Goal: Transaction & Acquisition: Purchase product/service

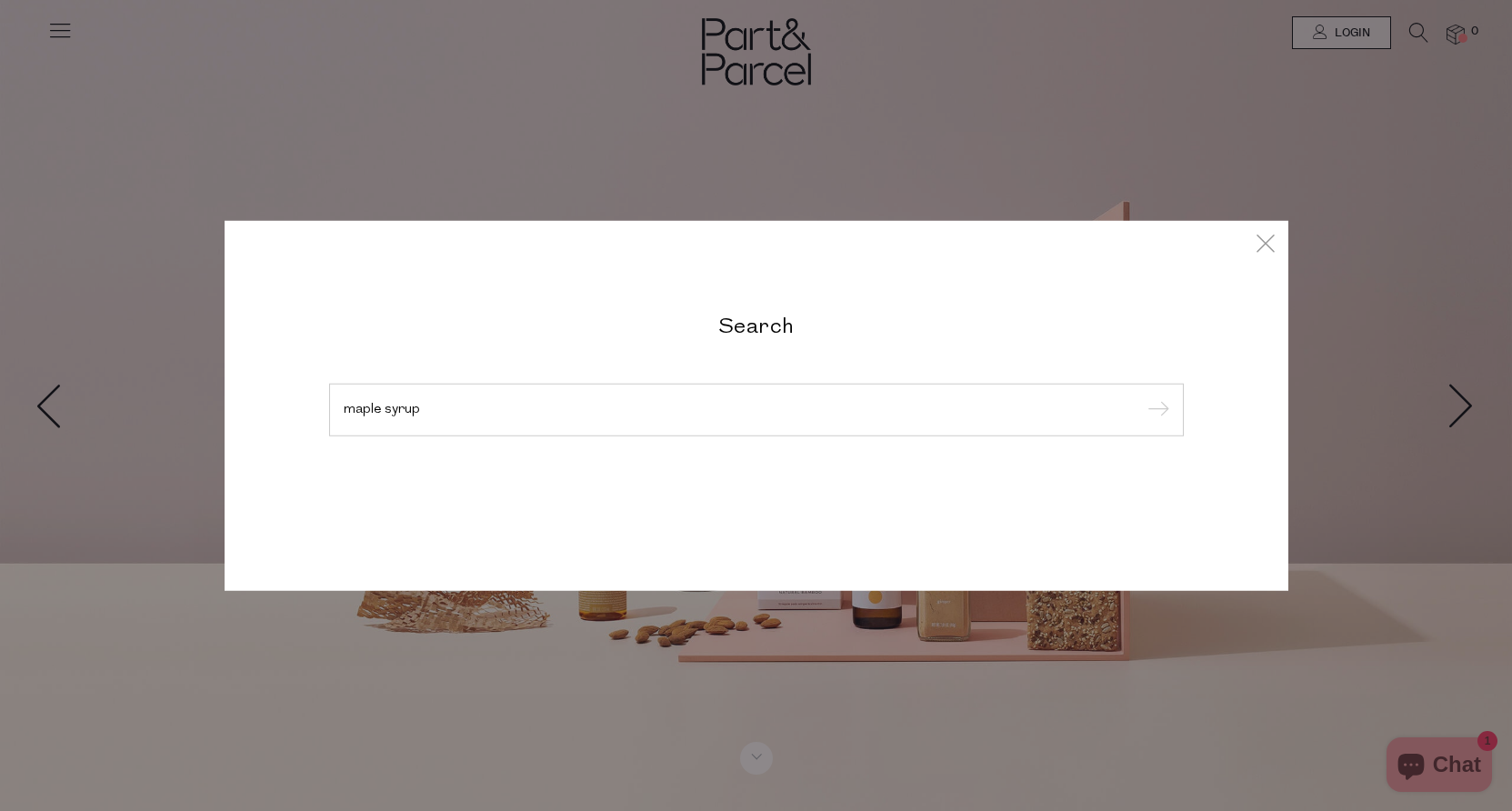
type input "maple syrup"
click at [1142, 398] on input "submit" at bounding box center [1155, 411] width 27 height 27
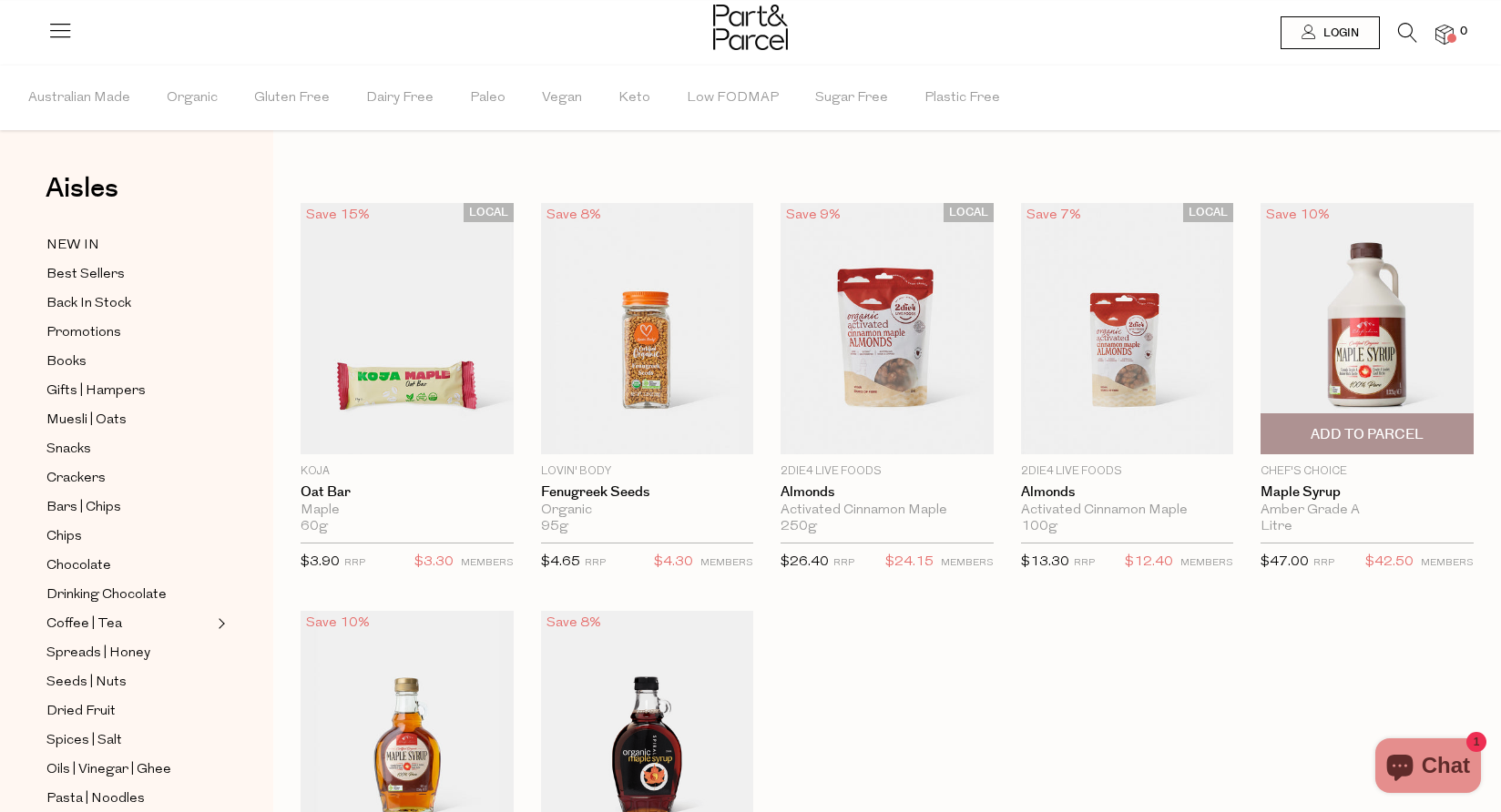
click at [1413, 342] on img at bounding box center [1367, 329] width 213 height 252
